Goal: Task Accomplishment & Management: Manage account settings

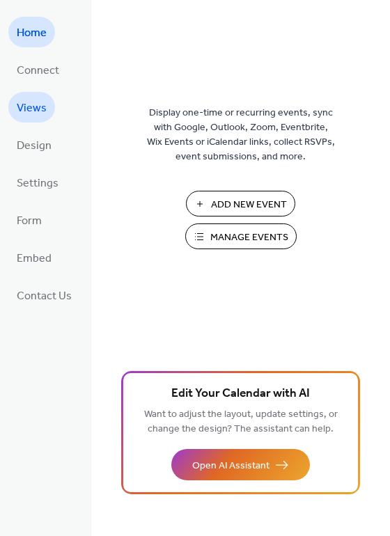
click at [20, 111] on span "Views" at bounding box center [32, 108] width 30 height 22
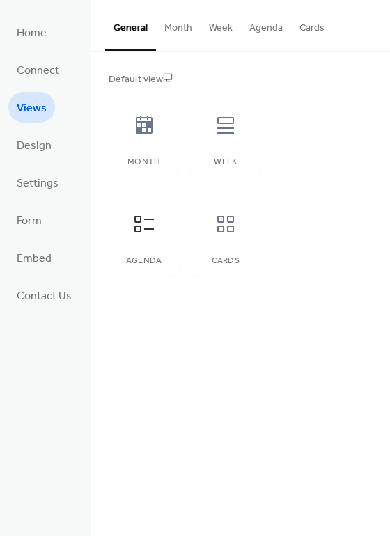
click at [177, 30] on button "Month" at bounding box center [178, 24] width 45 height 49
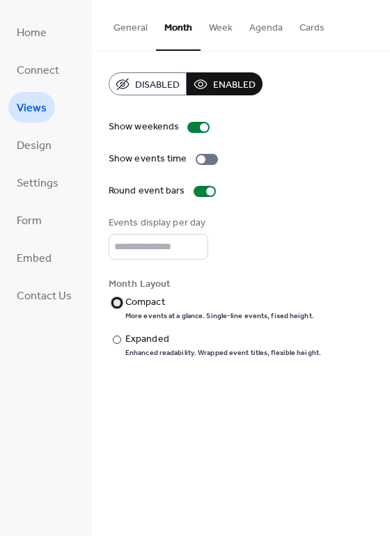
click at [113, 306] on div at bounding box center [117, 303] width 8 height 8
click at [191, 241] on input "*" at bounding box center [159, 247] width 100 height 26
type input "*"
click at [194, 251] on input "*" at bounding box center [159, 247] width 100 height 26
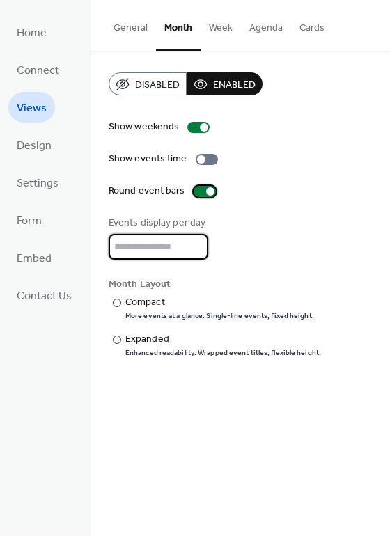
click at [206, 192] on div at bounding box center [210, 191] width 8 height 8
click at [205, 192] on div at bounding box center [205, 191] width 22 height 11
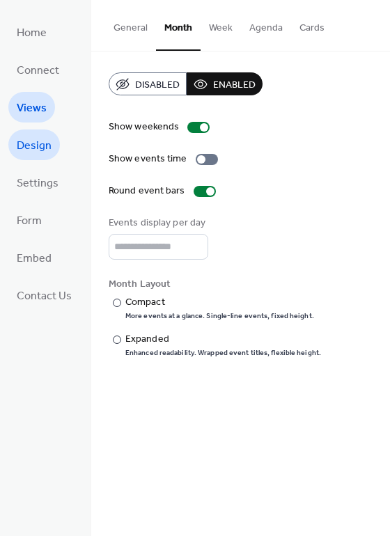
click at [37, 148] on span "Design" at bounding box center [34, 146] width 35 height 22
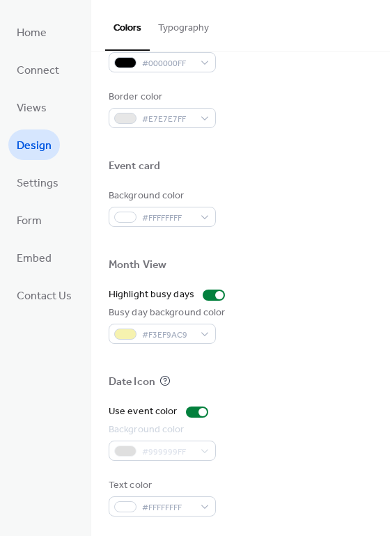
scroll to position [595, 0]
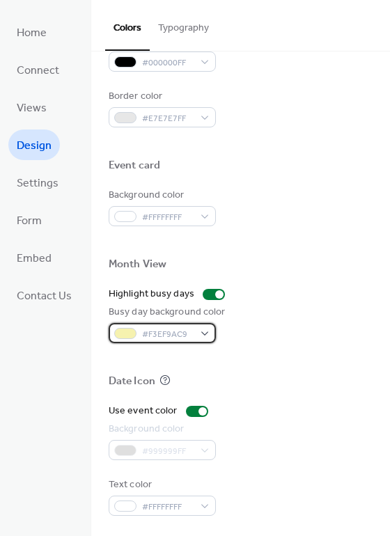
click at [128, 334] on div at bounding box center [125, 333] width 22 height 11
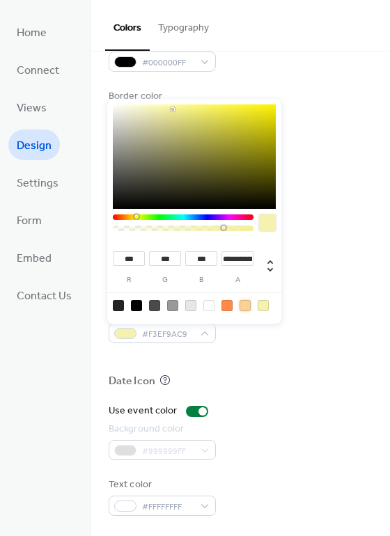
click at [246, 307] on div at bounding box center [244, 305] width 11 height 11
type input "***"
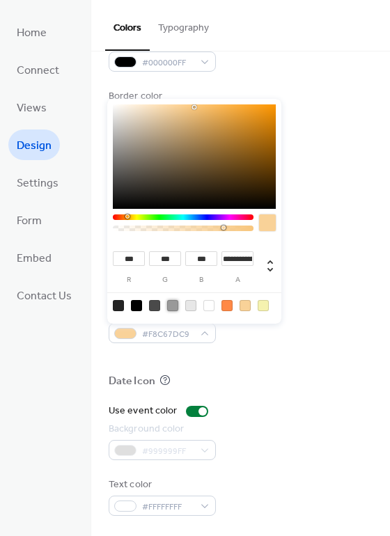
click at [174, 308] on div at bounding box center [172, 305] width 11 height 11
type input "***"
type input "*"
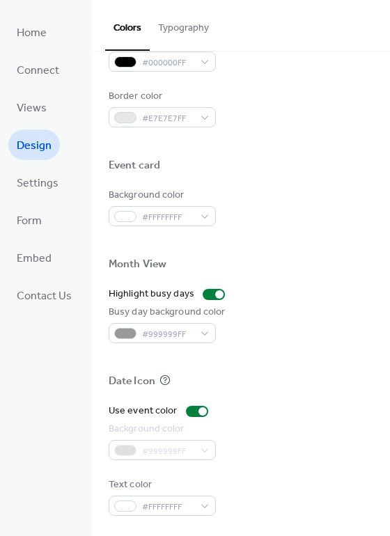
click at [274, 361] on div at bounding box center [241, 358] width 264 height 31
click at [198, 411] on div at bounding box center [202, 411] width 8 height 8
click at [196, 409] on div at bounding box center [197, 411] width 22 height 11
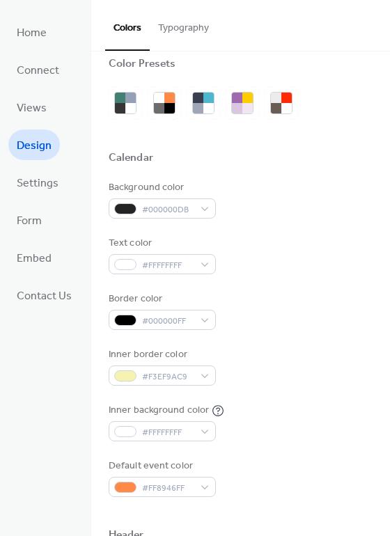
scroll to position [0, 0]
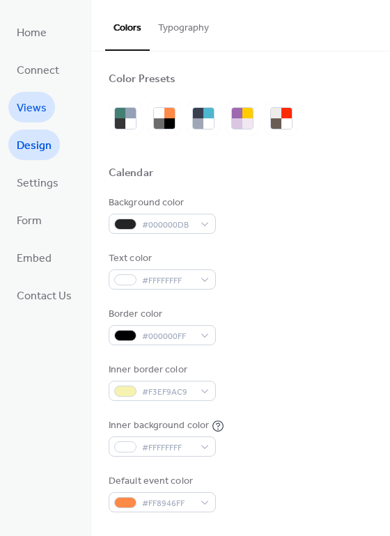
click at [49, 110] on link "Views" at bounding box center [31, 107] width 47 height 31
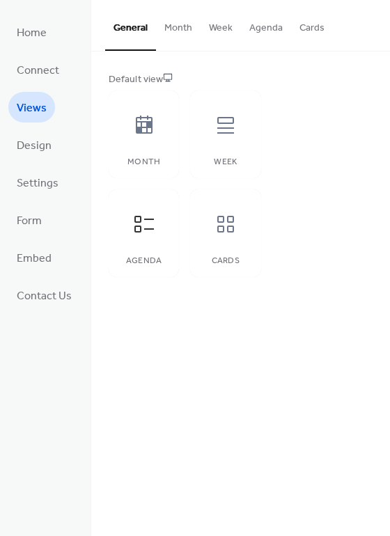
click at [182, 35] on button "Month" at bounding box center [178, 24] width 45 height 49
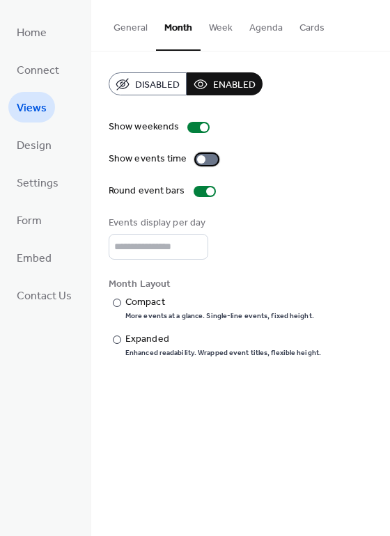
click at [200, 157] on div at bounding box center [201, 159] width 8 height 8
click at [200, 157] on div at bounding box center [207, 159] width 22 height 11
click at [200, 157] on div at bounding box center [201, 159] width 8 height 8
click at [200, 157] on div at bounding box center [207, 159] width 22 height 11
click at [220, 33] on button "Week" at bounding box center [220, 24] width 40 height 49
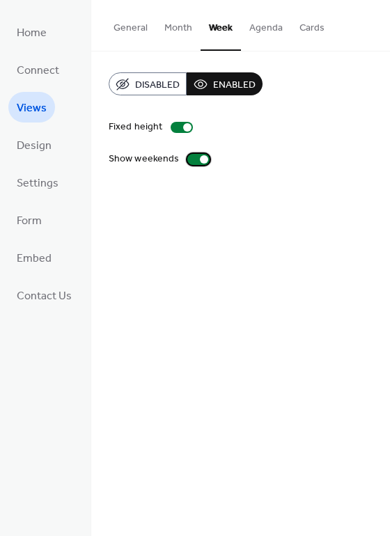
click at [189, 158] on div at bounding box center [198, 159] width 22 height 11
click at [189, 158] on div at bounding box center [193, 159] width 8 height 8
click at [303, 29] on button "Cards" at bounding box center [312, 24] width 42 height 49
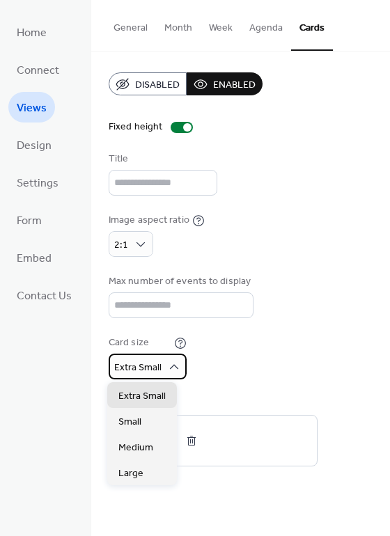
click at [149, 376] on span "Extra Small" at bounding box center [137, 367] width 47 height 19
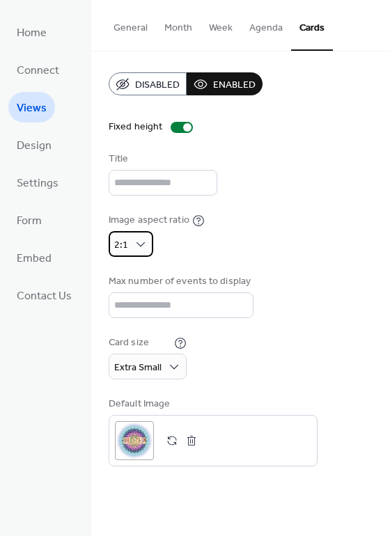
click at [130, 249] on div "2:1" at bounding box center [131, 244] width 45 height 26
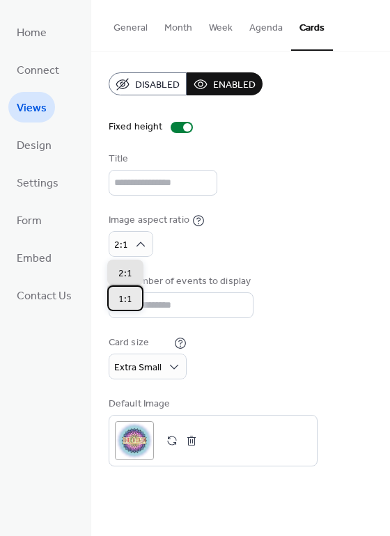
click at [125, 299] on span "1:1" at bounding box center [125, 299] width 14 height 15
click at [134, 268] on div "2:1" at bounding box center [125, 273] width 36 height 26
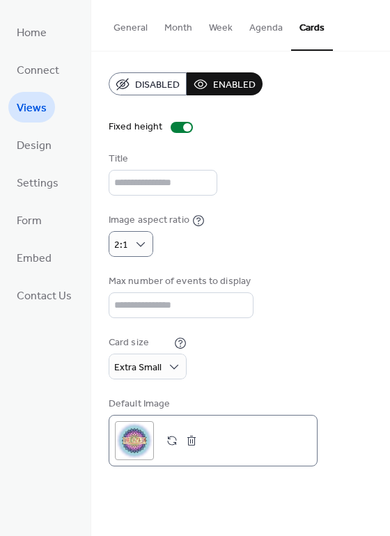
click at [194, 440] on button "button" at bounding box center [191, 440] width 19 height 19
click at [139, 439] on div ";" at bounding box center [134, 440] width 39 height 39
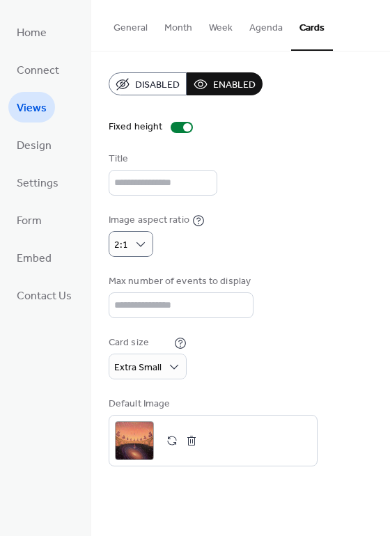
click at [267, 35] on button "Agenda" at bounding box center [266, 24] width 50 height 49
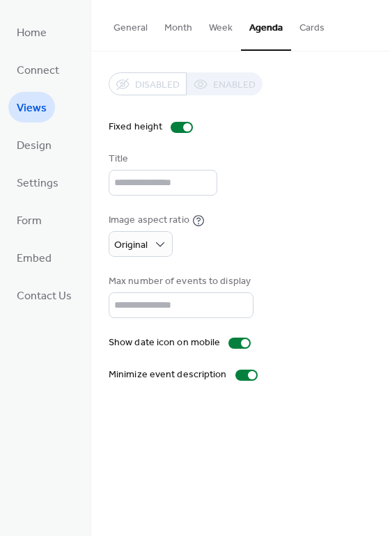
click at [224, 32] on button "Week" at bounding box center [220, 24] width 40 height 49
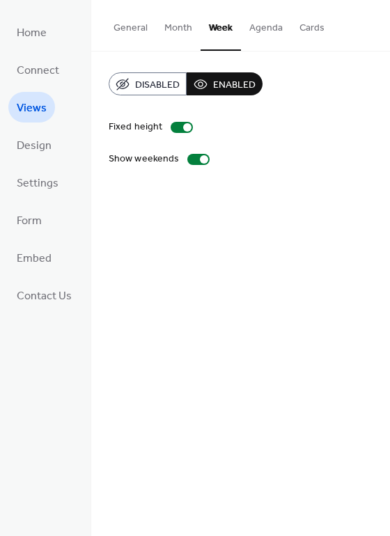
click at [169, 80] on span "Disabled" at bounding box center [157, 85] width 45 height 15
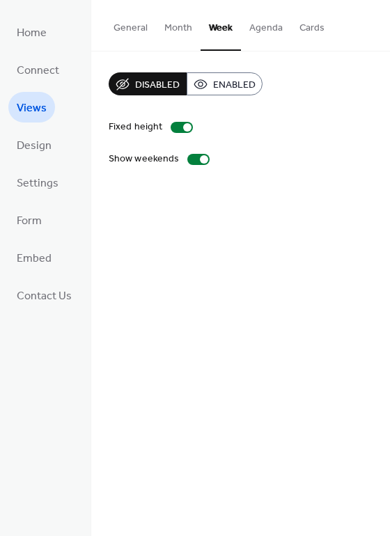
click at [232, 86] on span "Enabled" at bounding box center [234, 85] width 42 height 15
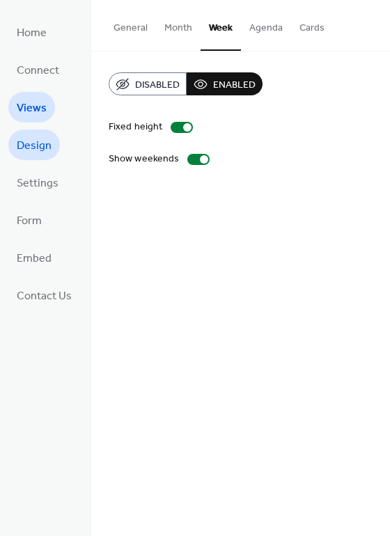
click at [28, 150] on span "Design" at bounding box center [34, 146] width 35 height 22
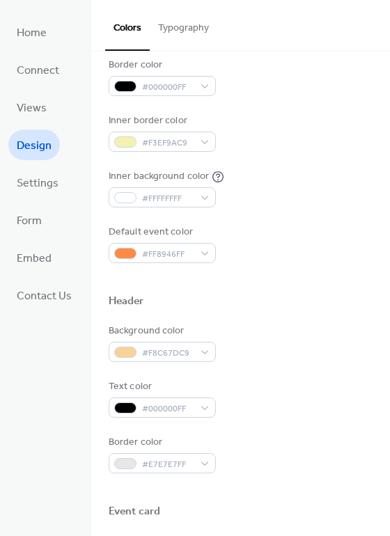
scroll to position [253, 0]
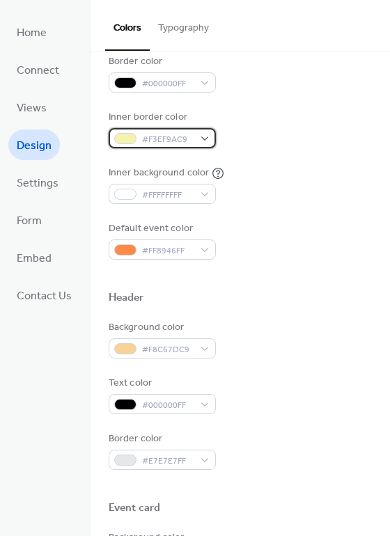
click at [204, 143] on div "#F3EF9AC9" at bounding box center [162, 138] width 107 height 20
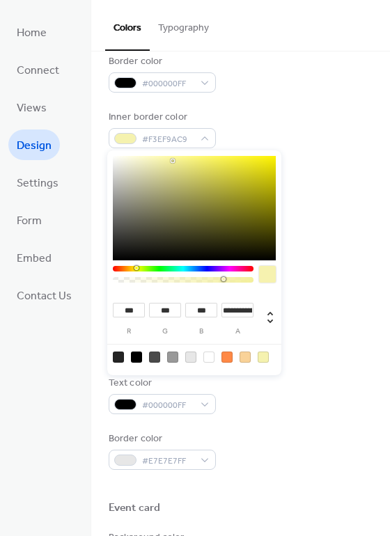
click at [247, 358] on div at bounding box center [244, 357] width 11 height 11
type input "***"
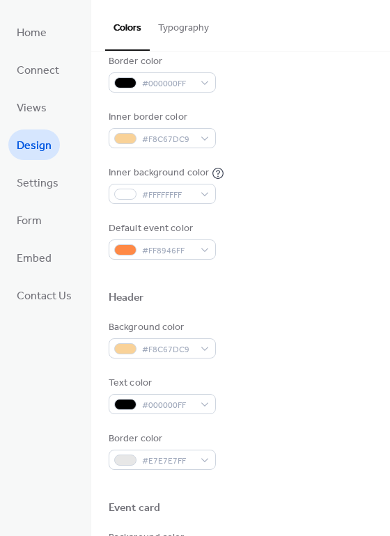
click at [306, 177] on div "Inner background color #FFFFFFFF" at bounding box center [241, 185] width 264 height 38
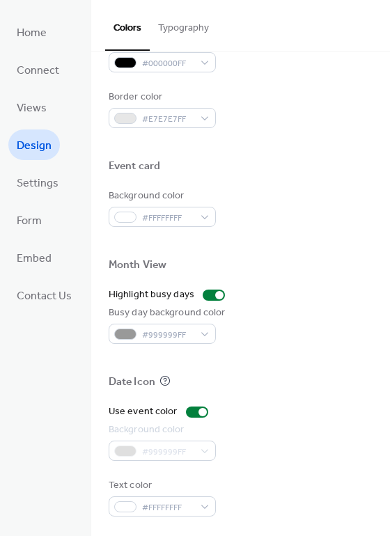
scroll to position [595, 0]
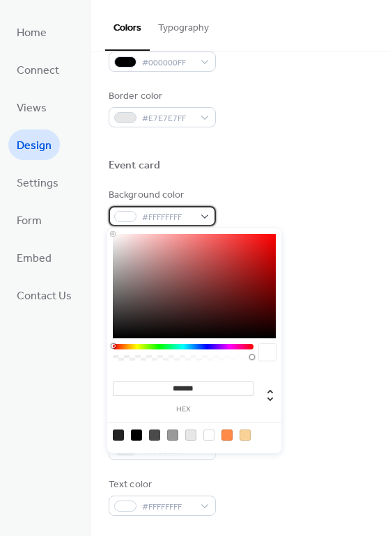
click at [200, 215] on div "#FFFFFFFF" at bounding box center [162, 216] width 107 height 20
click at [141, 434] on div at bounding box center [136, 434] width 11 height 11
type input "*******"
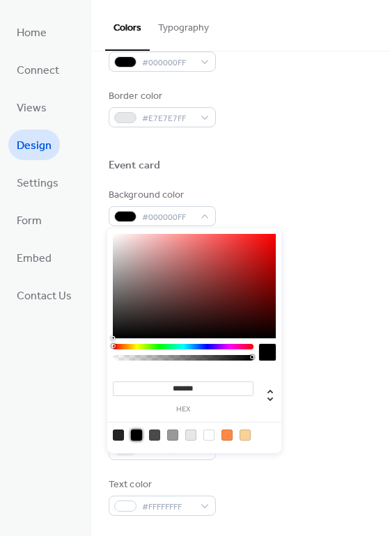
click at [314, 362] on div at bounding box center [241, 358] width 264 height 31
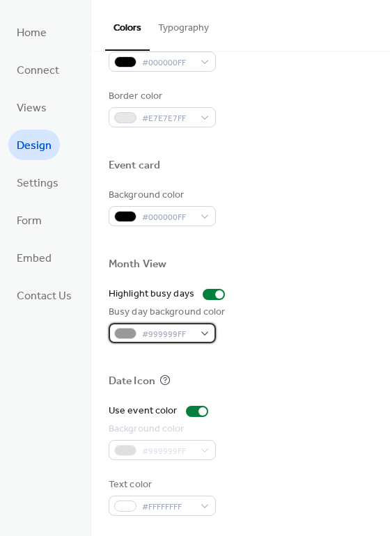
click at [186, 333] on span "#999999FF" at bounding box center [168, 334] width 52 height 15
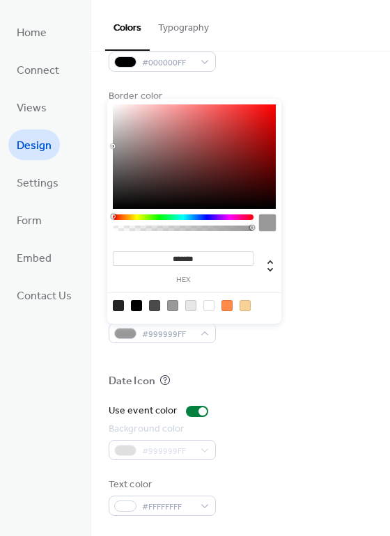
click at [153, 305] on div at bounding box center [154, 305] width 11 height 11
click at [136, 306] on div at bounding box center [136, 305] width 11 height 11
type input "*******"
click at [290, 339] on div "Busy day background color #000000FF" at bounding box center [241, 324] width 264 height 38
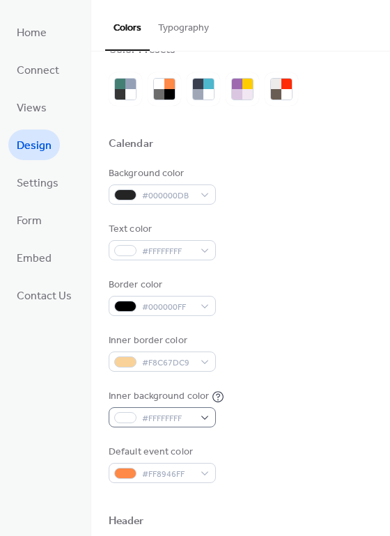
scroll to position [0, 0]
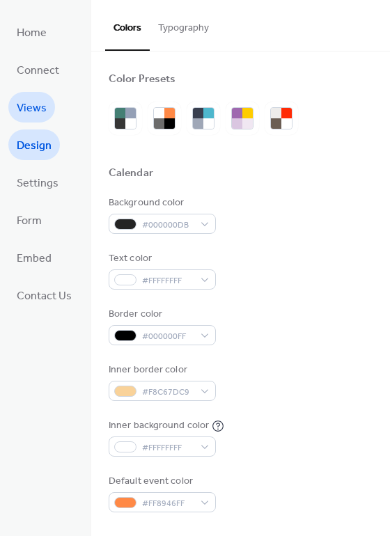
click at [48, 114] on link "Views" at bounding box center [31, 107] width 47 height 31
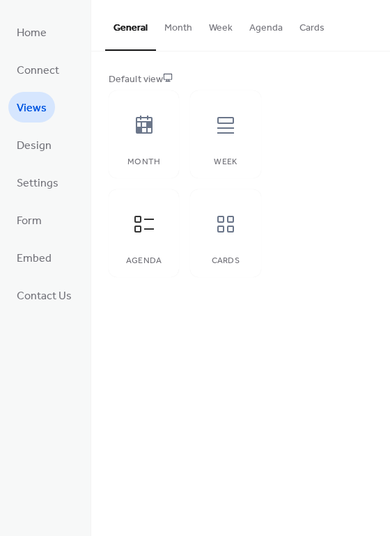
click at [189, 25] on button "Month" at bounding box center [178, 24] width 45 height 49
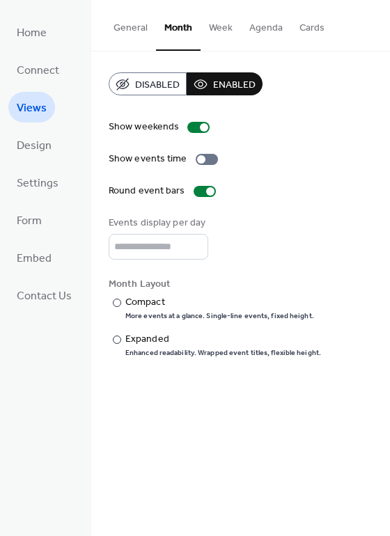
click at [216, 26] on button "Week" at bounding box center [220, 24] width 40 height 49
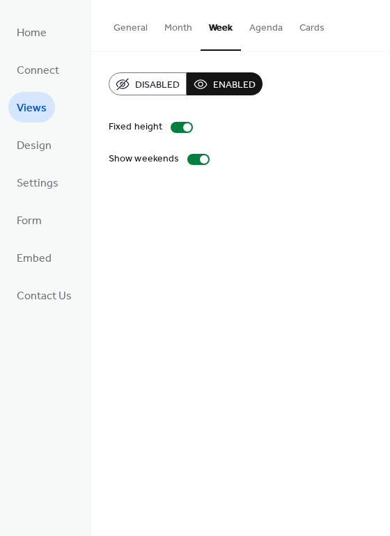
click at [258, 32] on button "Agenda" at bounding box center [266, 24] width 50 height 49
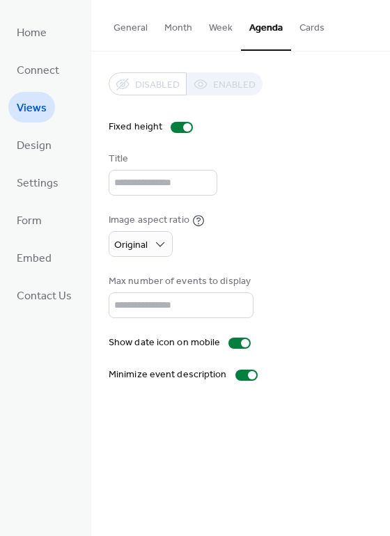
click at [310, 32] on button "Cards" at bounding box center [312, 24] width 42 height 49
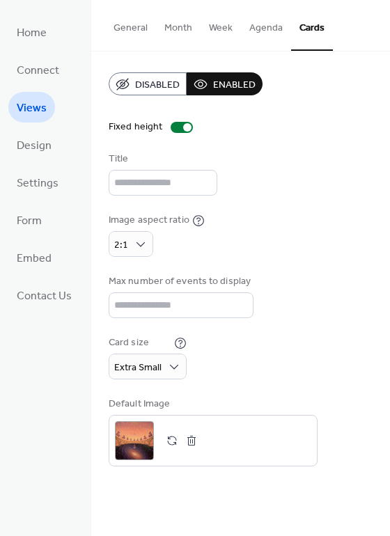
click at [221, 28] on button "Week" at bounding box center [220, 24] width 40 height 49
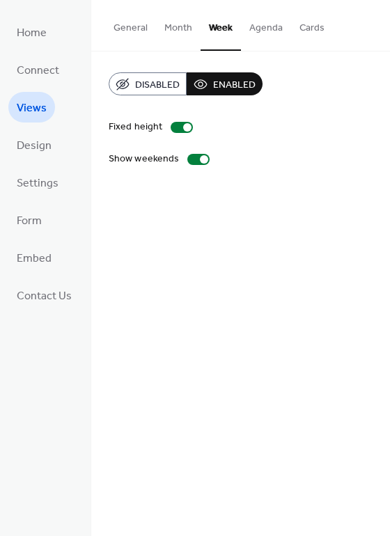
click at [206, 82] on button "Enabled" at bounding box center [225, 83] width 76 height 23
click at [183, 129] on div at bounding box center [187, 127] width 8 height 8
click at [195, 159] on div at bounding box center [198, 159] width 22 height 11
click at [180, 123] on div at bounding box center [182, 127] width 22 height 11
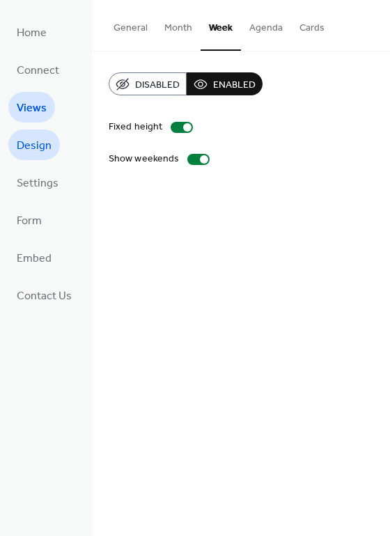
click at [56, 149] on link "Design" at bounding box center [34, 144] width 52 height 31
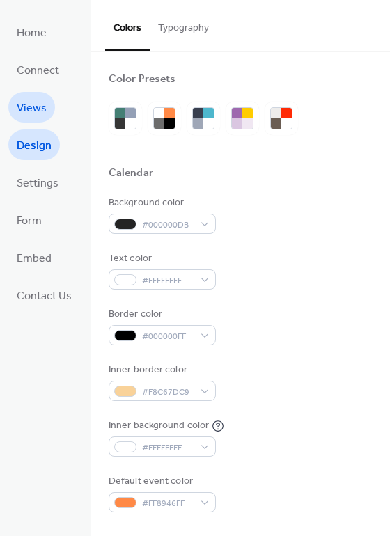
click at [49, 106] on link "Views" at bounding box center [31, 107] width 47 height 31
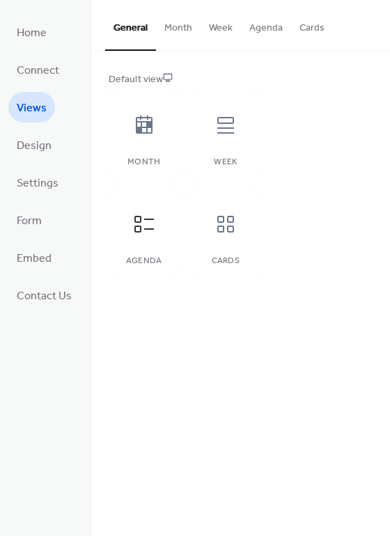
click at [248, 26] on button "Agenda" at bounding box center [266, 24] width 50 height 49
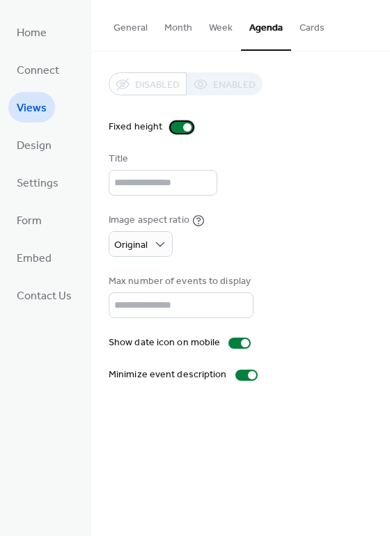
click at [177, 124] on div at bounding box center [182, 127] width 22 height 11
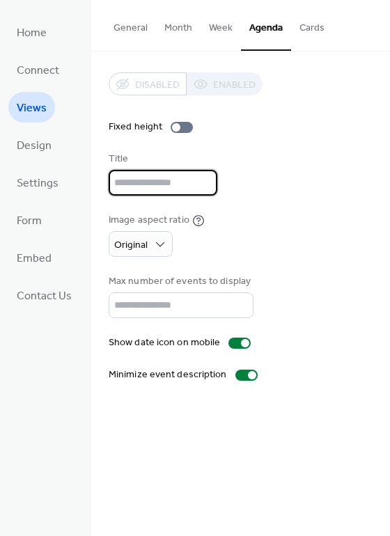
click at [189, 182] on input "text" at bounding box center [163, 183] width 109 height 26
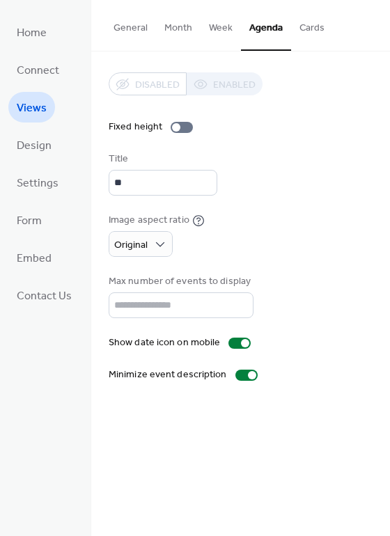
click at [267, 144] on div "Disabled Enabled Fixed height Title ** Image aspect ratio Original Max number o…" at bounding box center [241, 227] width 264 height 310
click at [150, 177] on input "**" at bounding box center [163, 183] width 109 height 26
type input "*"
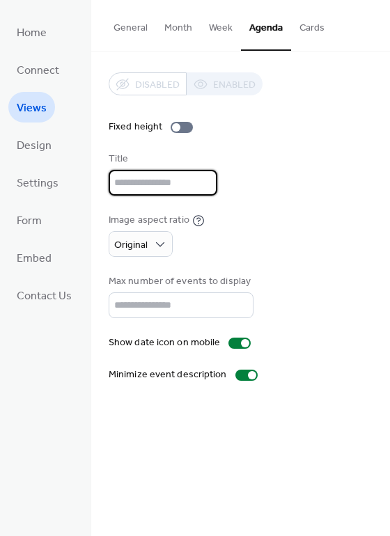
click at [295, 166] on div "Title" at bounding box center [241, 174] width 264 height 44
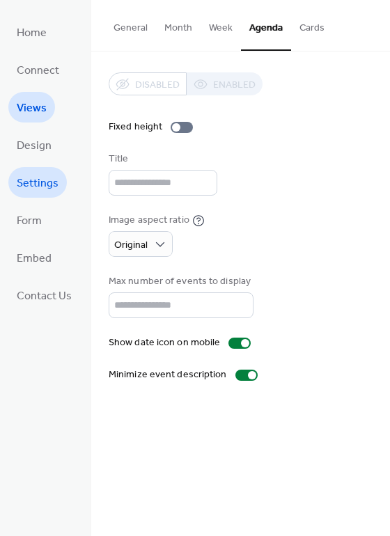
click at [45, 192] on span "Settings" at bounding box center [38, 184] width 42 height 22
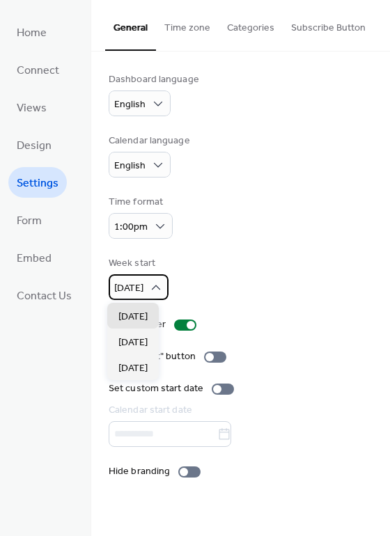
click at [143, 279] on span "[DATE]" at bounding box center [128, 288] width 29 height 19
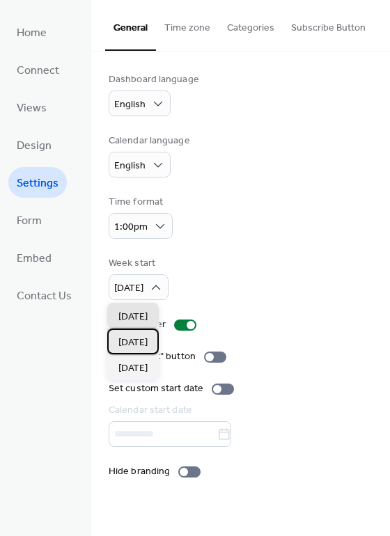
click at [129, 340] on span "[DATE]" at bounding box center [132, 342] width 29 height 15
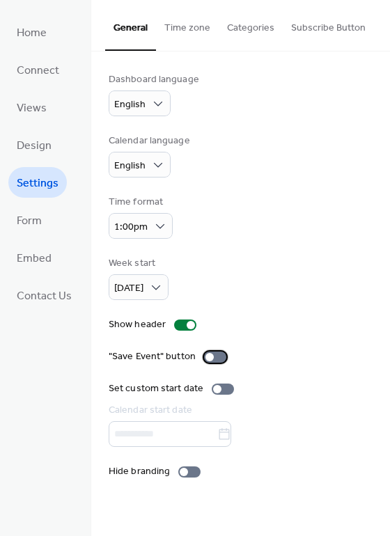
click at [213, 354] on div at bounding box center [215, 357] width 22 height 11
click at [178, 472] on div at bounding box center [189, 471] width 22 height 11
click at [216, 357] on div at bounding box center [220, 357] width 8 height 8
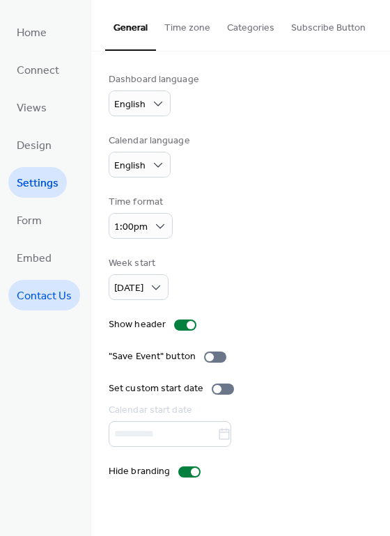
click at [53, 300] on span "Contact Us" at bounding box center [44, 296] width 55 height 22
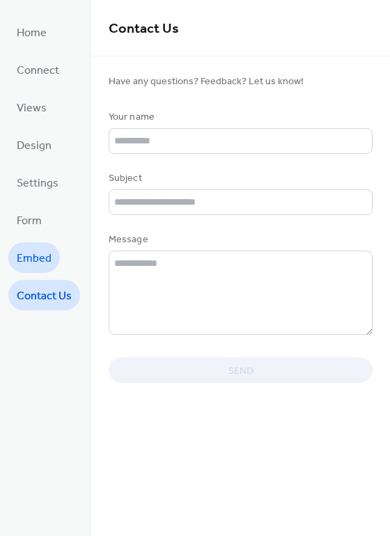
click at [52, 256] on link "Embed" at bounding box center [34, 257] width 52 height 31
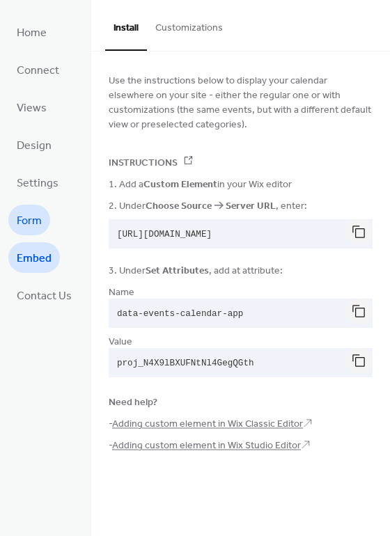
click at [28, 232] on link "Form" at bounding box center [29, 220] width 42 height 31
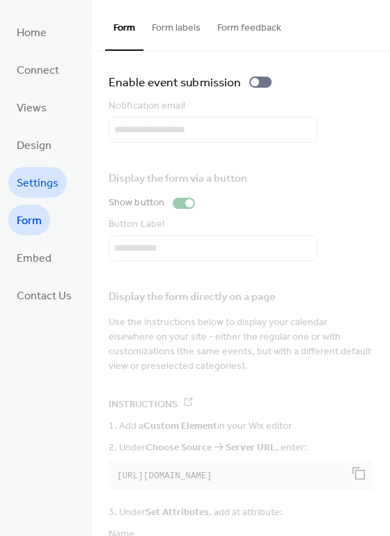
click at [52, 191] on span "Settings" at bounding box center [38, 184] width 42 height 22
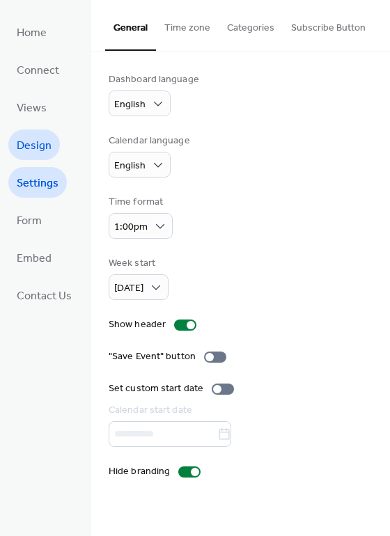
click at [45, 148] on span "Design" at bounding box center [34, 146] width 35 height 22
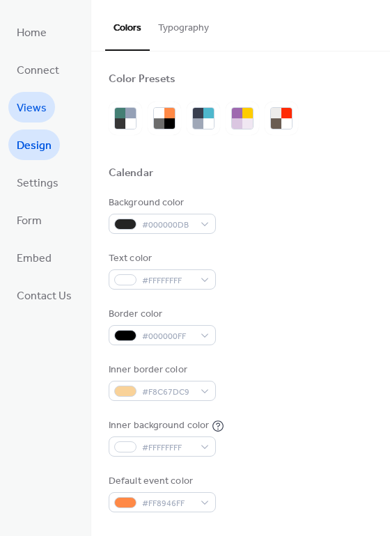
click at [46, 115] on link "Views" at bounding box center [31, 107] width 47 height 31
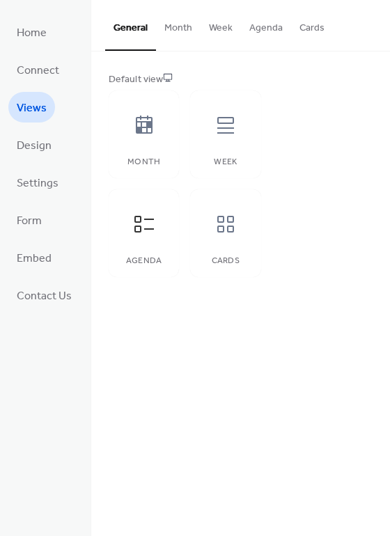
click at [181, 28] on button "Month" at bounding box center [178, 24] width 45 height 49
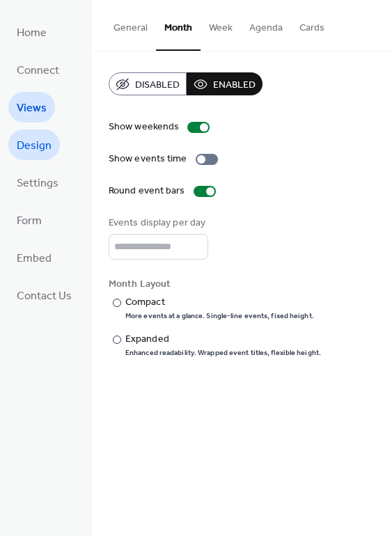
click at [43, 141] on span "Design" at bounding box center [34, 146] width 35 height 22
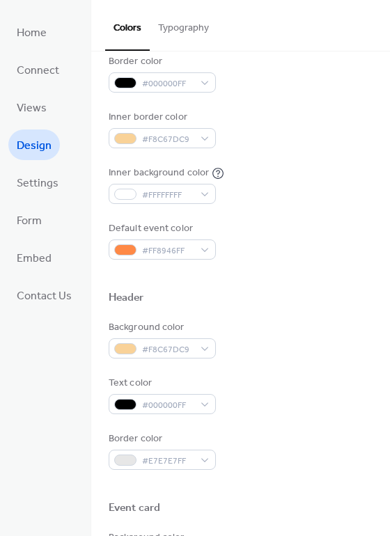
scroll to position [316, 0]
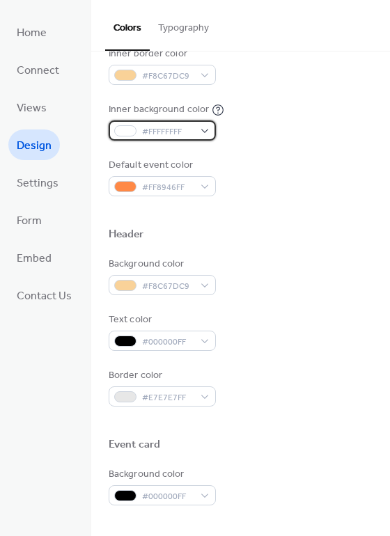
click at [191, 134] on span "#FFFFFFFF" at bounding box center [168, 132] width 52 height 15
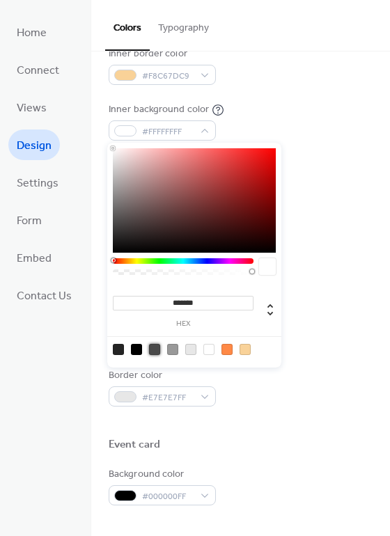
click at [155, 346] on div at bounding box center [154, 349] width 11 height 11
click at [134, 349] on div at bounding box center [136, 349] width 11 height 11
type input "*******"
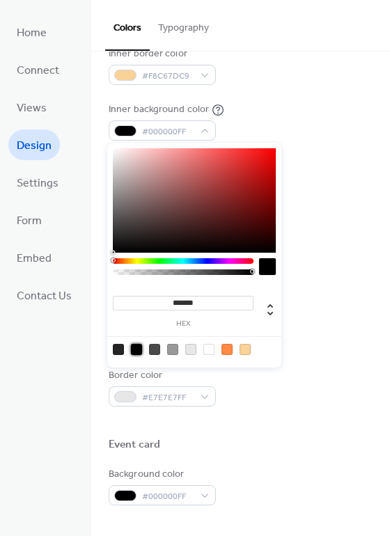
click at [326, 310] on div "Background color #F8C67DC9 Text color #000000FF Border color #E7E7E7FF" at bounding box center [241, 332] width 264 height 150
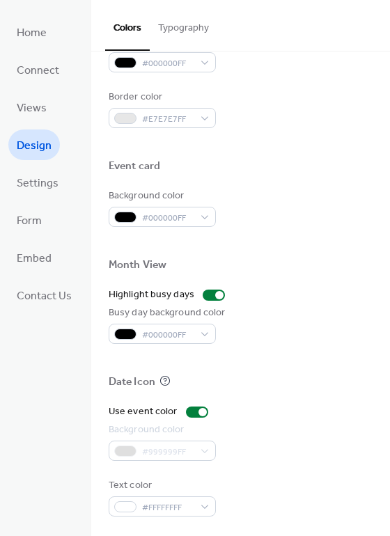
scroll to position [595, 0]
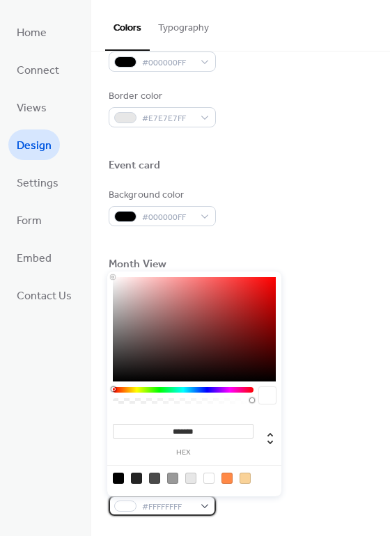
click at [175, 510] on span "#FFFFFFFF" at bounding box center [168, 507] width 52 height 15
click at [297, 437] on div "Background color #999999FF" at bounding box center [241, 441] width 264 height 38
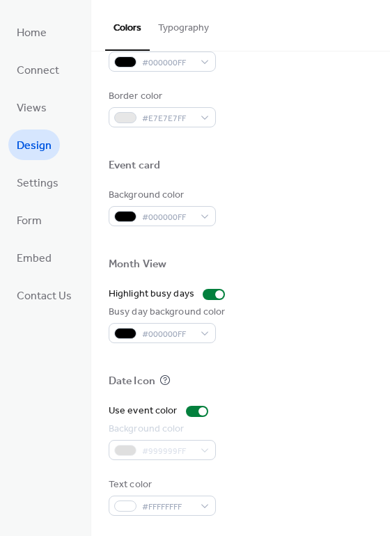
click at [198, 450] on div "#999999FF" at bounding box center [162, 450] width 107 height 20
click at [271, 411] on div "Use event color" at bounding box center [241, 411] width 264 height 15
click at [42, 107] on span "Views" at bounding box center [32, 108] width 30 height 22
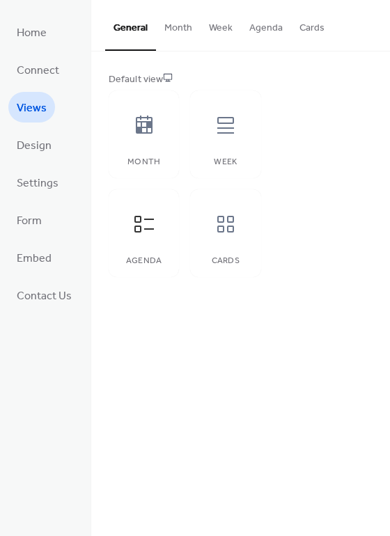
click at [189, 29] on button "Month" at bounding box center [178, 24] width 45 height 49
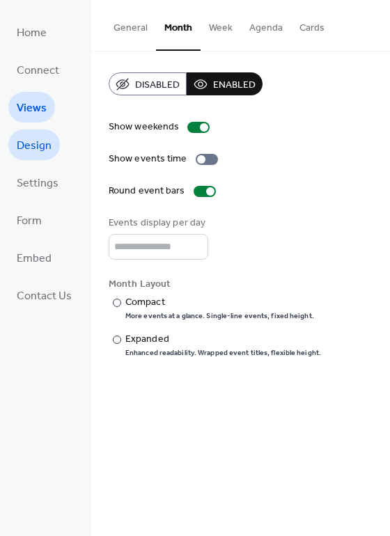
click at [36, 152] on span "Design" at bounding box center [34, 146] width 35 height 22
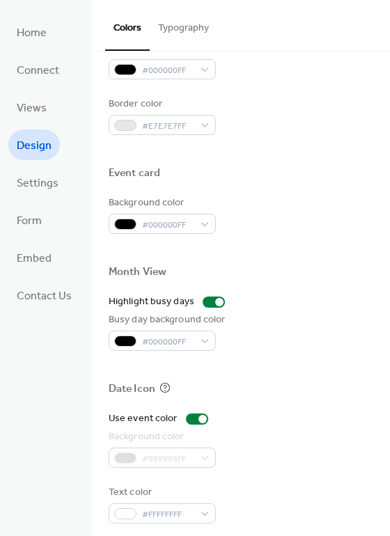
scroll to position [595, 0]
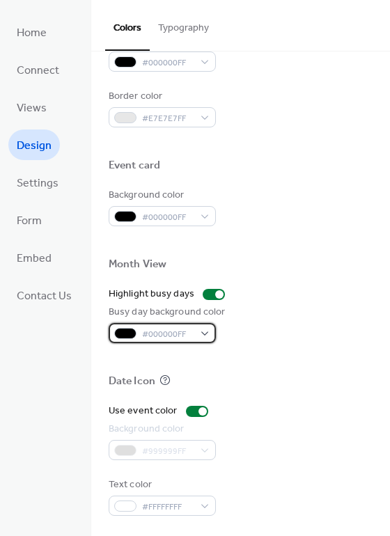
click at [198, 335] on div "#000000FF" at bounding box center [162, 333] width 107 height 20
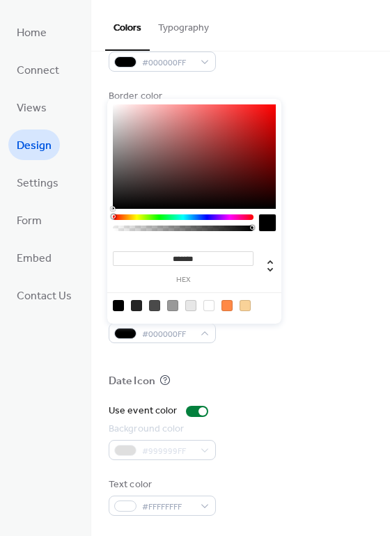
click at [246, 303] on div at bounding box center [244, 305] width 11 height 11
type input "***"
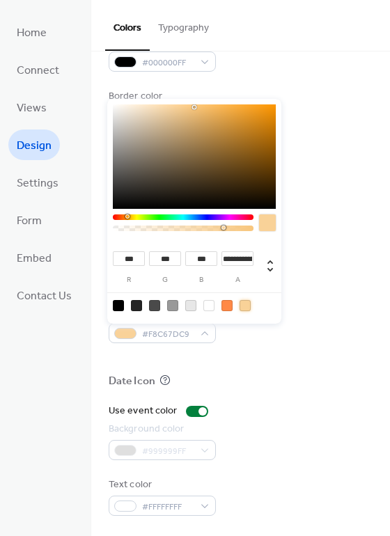
click at [259, 364] on div at bounding box center [241, 358] width 264 height 31
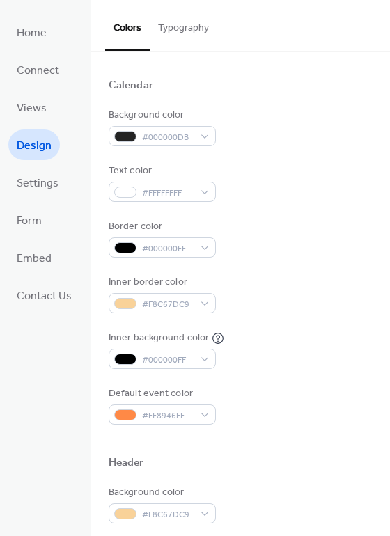
scroll to position [0, 0]
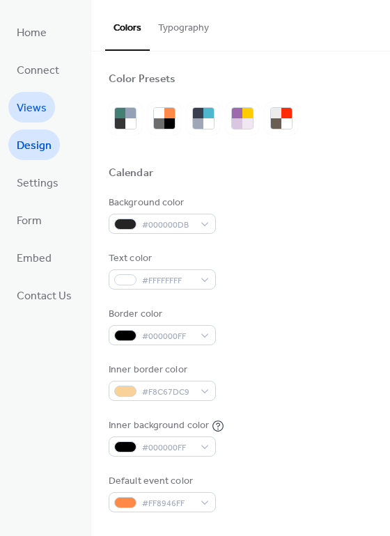
click at [36, 111] on span "Views" at bounding box center [32, 108] width 30 height 22
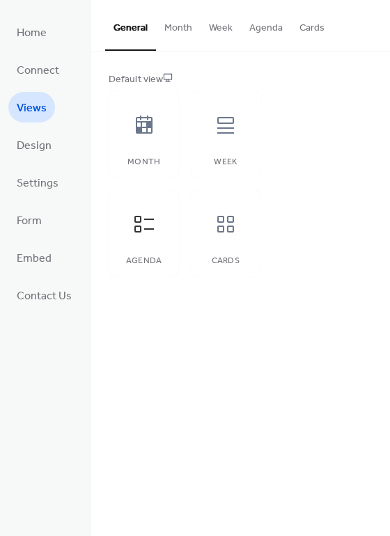
click at [186, 22] on button "Month" at bounding box center [178, 24] width 45 height 49
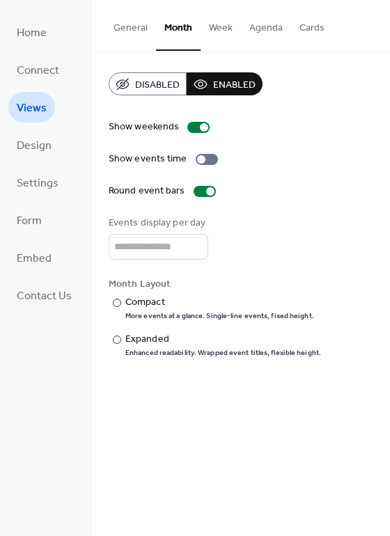
click at [224, 35] on button "Week" at bounding box center [220, 24] width 40 height 49
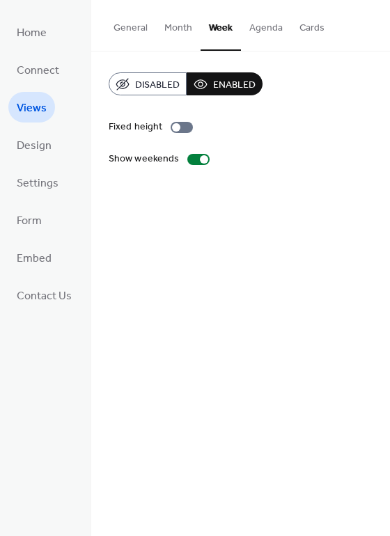
click at [267, 35] on button "Agenda" at bounding box center [266, 24] width 50 height 49
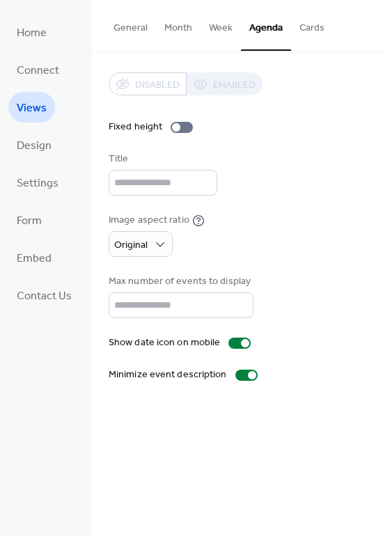
click at [303, 29] on button "Cards" at bounding box center [312, 24] width 42 height 49
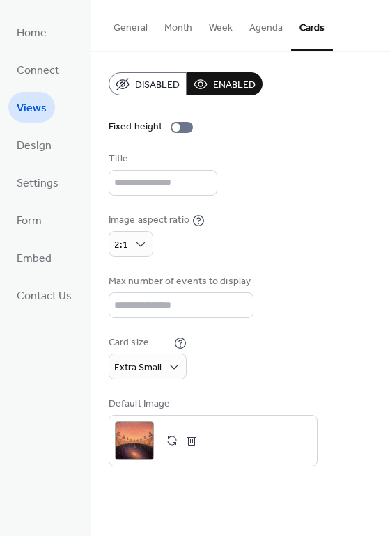
click at [254, 22] on button "Agenda" at bounding box center [266, 24] width 50 height 49
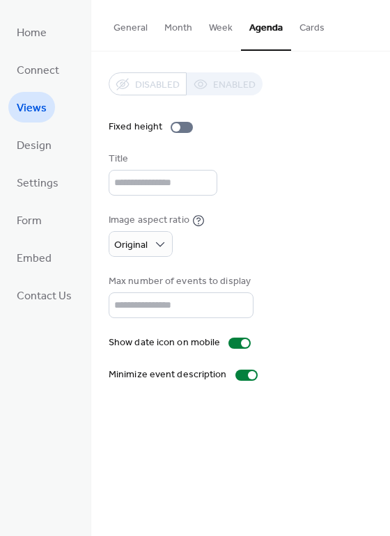
click at [324, 26] on button "Cards" at bounding box center [312, 24] width 42 height 49
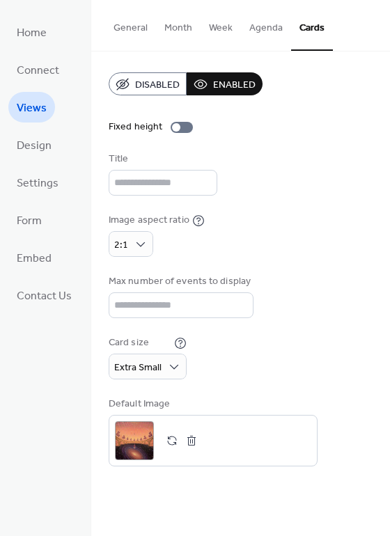
click at [275, 31] on button "Agenda" at bounding box center [266, 24] width 50 height 49
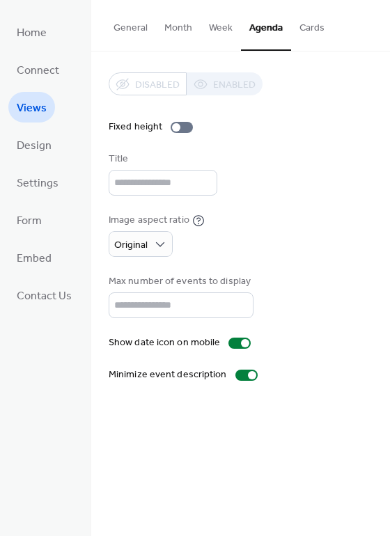
click at [219, 31] on button "Week" at bounding box center [220, 24] width 40 height 49
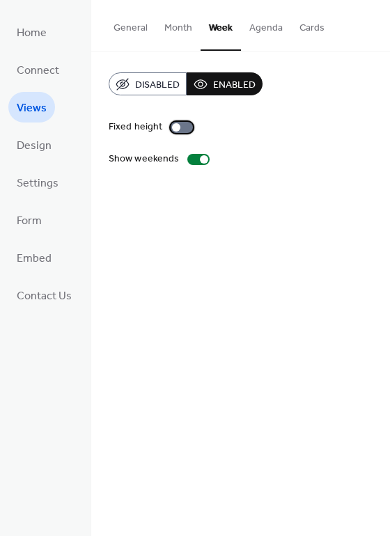
click at [180, 128] on div at bounding box center [182, 127] width 22 height 11
click at [175, 24] on button "Month" at bounding box center [178, 24] width 45 height 49
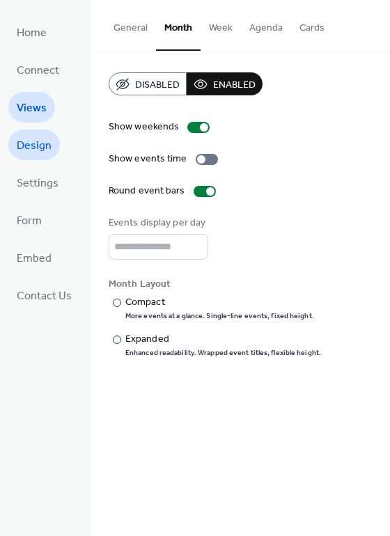
click at [39, 148] on span "Design" at bounding box center [34, 146] width 35 height 22
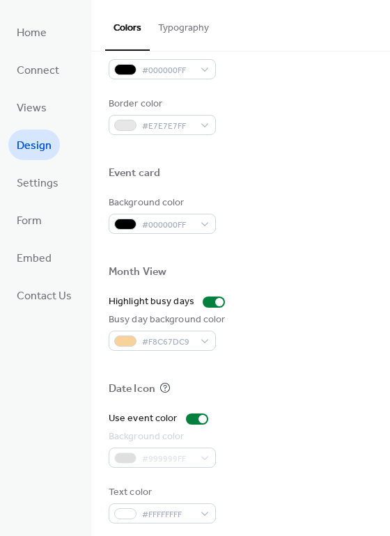
scroll to position [595, 0]
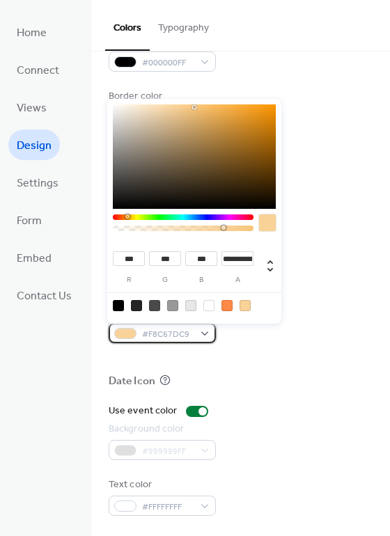
click at [169, 335] on span "#F8C67DC9" at bounding box center [168, 334] width 52 height 15
click at [173, 306] on div at bounding box center [172, 305] width 11 height 11
type input "***"
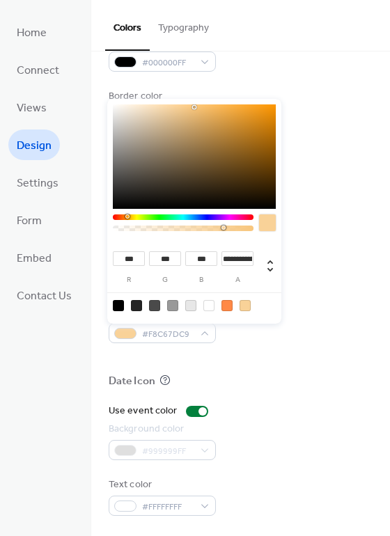
type input "*"
click at [304, 364] on div at bounding box center [241, 358] width 264 height 31
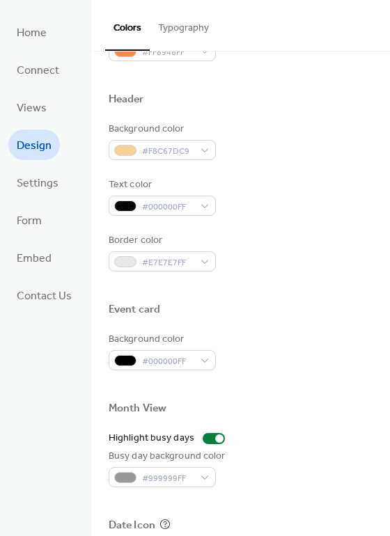
scroll to position [342, 0]
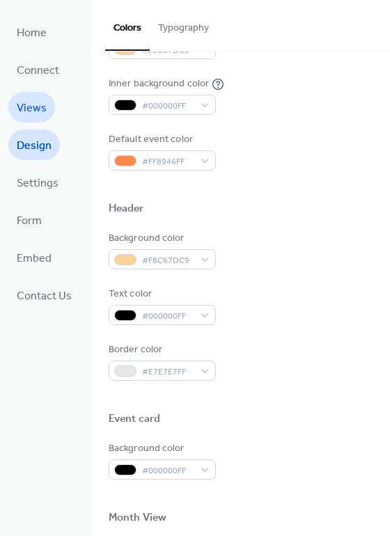
click at [41, 110] on span "Views" at bounding box center [32, 108] width 30 height 22
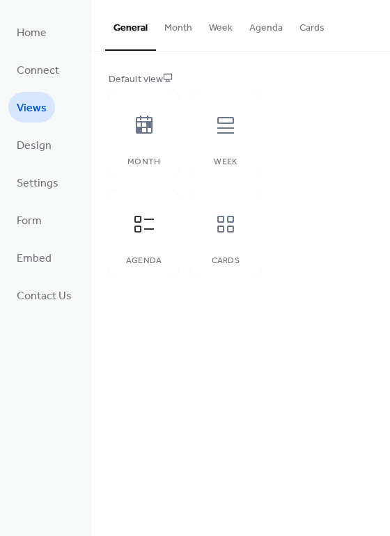
click at [176, 27] on button "Month" at bounding box center [178, 24] width 45 height 49
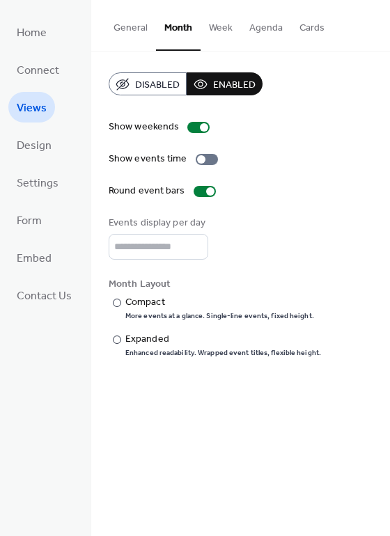
click at [137, 22] on button "General" at bounding box center [130, 24] width 51 height 49
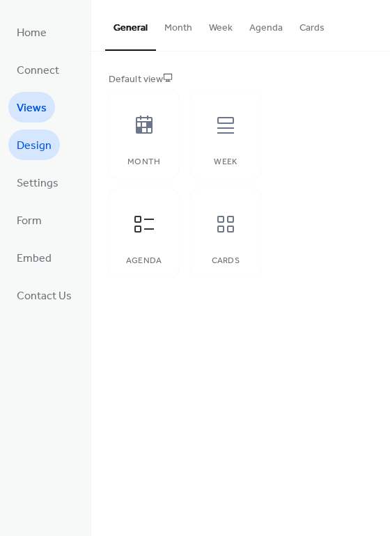
click at [51, 142] on link "Design" at bounding box center [34, 144] width 52 height 31
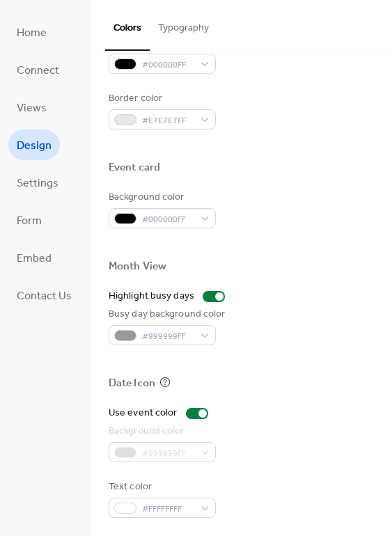
scroll to position [595, 0]
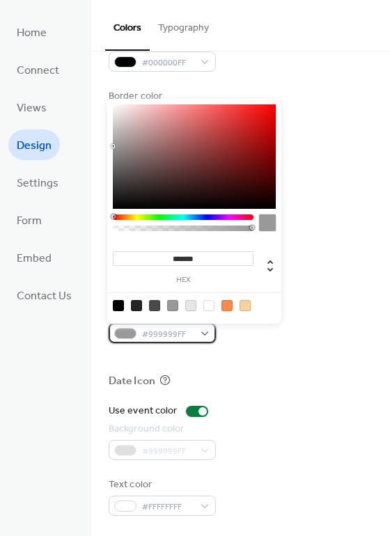
click at [180, 336] on span "#999999FF" at bounding box center [168, 334] width 52 height 15
click at [120, 306] on div at bounding box center [118, 305] width 11 height 11
type input "*******"
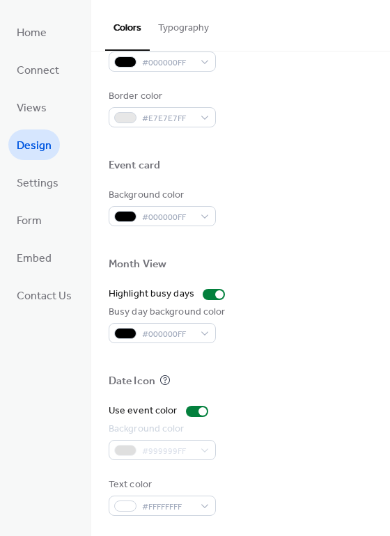
click at [299, 256] on div at bounding box center [241, 241] width 264 height 31
click at [34, 107] on span "Views" at bounding box center [32, 108] width 30 height 22
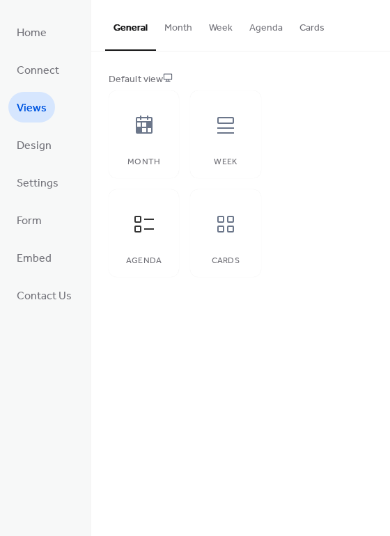
click at [174, 25] on button "Month" at bounding box center [178, 24] width 45 height 49
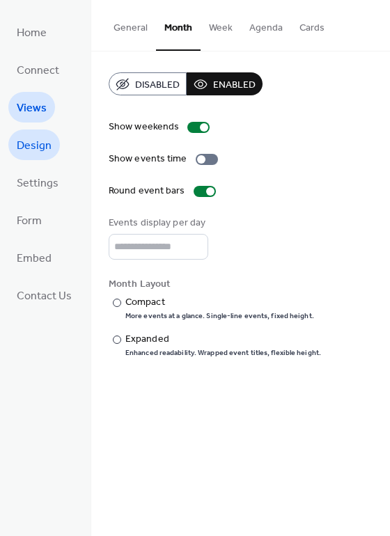
click at [49, 150] on span "Design" at bounding box center [34, 146] width 35 height 22
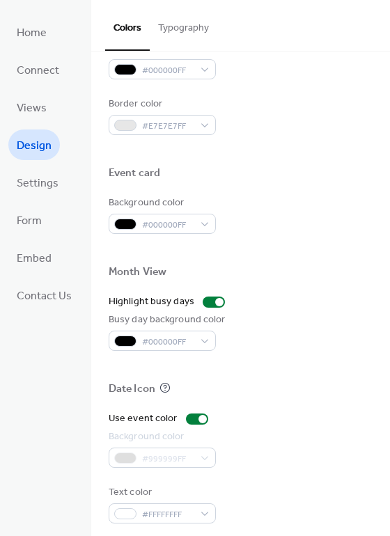
scroll to position [595, 0]
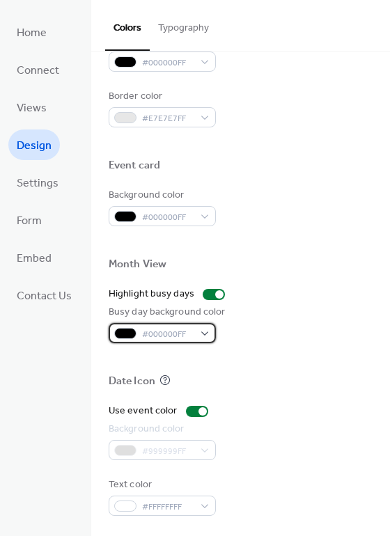
click at [187, 334] on span "#000000FF" at bounding box center [168, 334] width 52 height 15
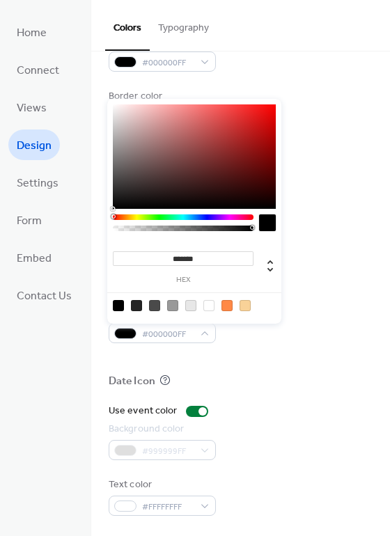
click at [246, 305] on div at bounding box center [244, 305] width 11 height 11
type input "***"
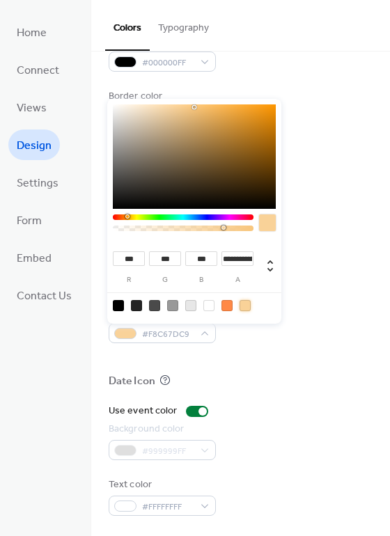
click at [317, 287] on div "Highlight busy days" at bounding box center [241, 294] width 264 height 15
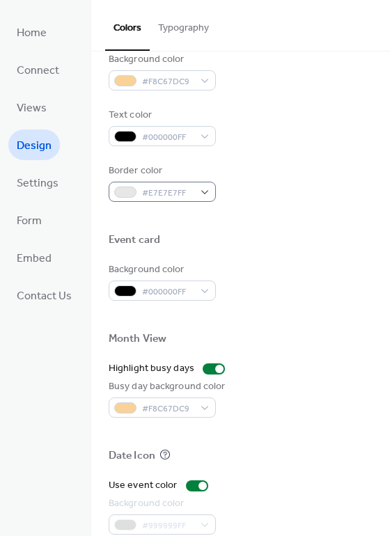
scroll to position [405, 0]
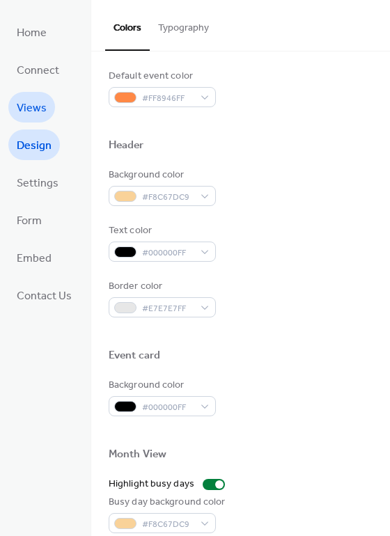
click at [42, 103] on span "Views" at bounding box center [32, 108] width 30 height 22
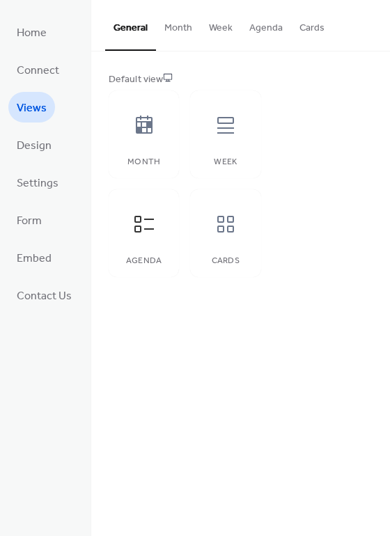
click at [178, 35] on button "Month" at bounding box center [178, 24] width 45 height 49
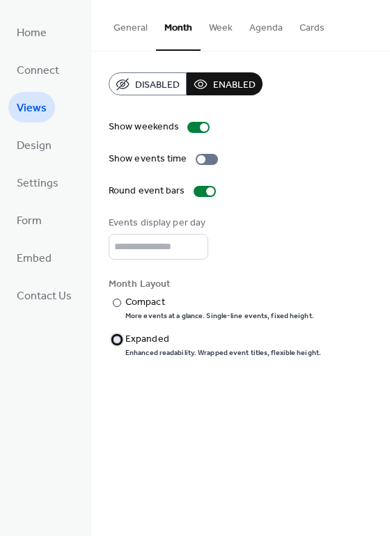
click at [119, 340] on div at bounding box center [117, 340] width 8 height 8
click at [116, 306] on div at bounding box center [117, 303] width 8 height 8
